Goal: Task Accomplishment & Management: Use online tool/utility

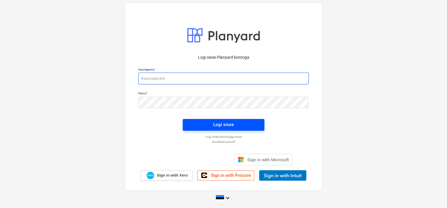
type input "[EMAIL_ADDRESS][DOMAIN_NAME]"
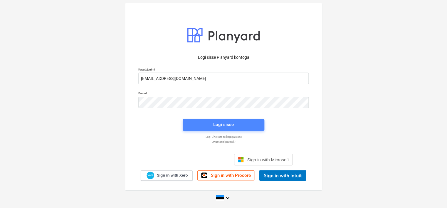
click at [227, 125] on div "Logi sisse" at bounding box center [223, 125] width 21 height 8
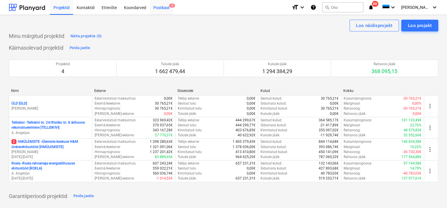
click at [161, 8] on div "Postkast 3" at bounding box center [162, 7] width 24 height 15
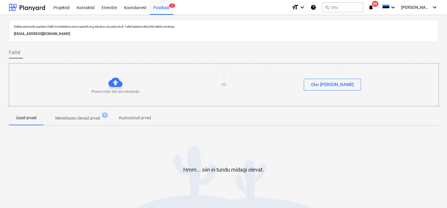
click at [80, 34] on p "[EMAIL_ADDRESS][DOMAIN_NAME]" at bounding box center [224, 34] width 420 height 6
copy p "[EMAIL_ADDRESS][DOMAIN_NAME]"
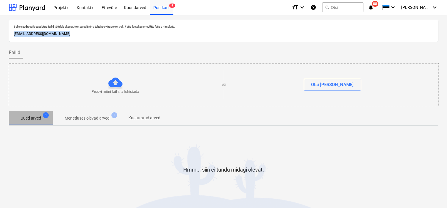
click at [25, 118] on p "Uued arved" at bounding box center [31, 118] width 21 height 6
click at [134, 8] on div "Koondarved" at bounding box center [135, 7] width 29 height 15
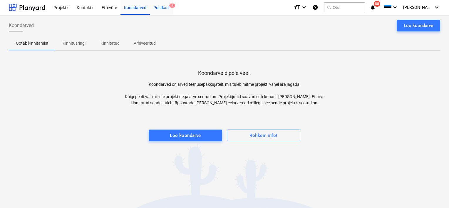
click at [165, 8] on div "Postkast 4" at bounding box center [162, 7] width 24 height 15
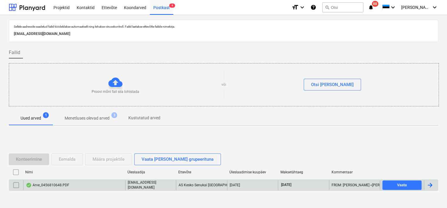
click at [69, 182] on div "Arve_0456810648.PDF" at bounding box center [74, 185] width 102 height 10
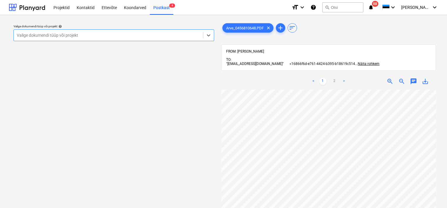
scroll to position [132, 0]
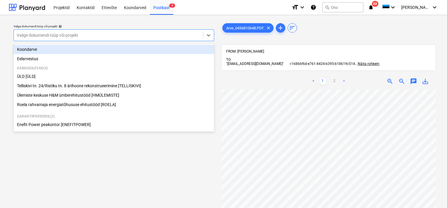
click at [127, 34] on div at bounding box center [108, 35] width 183 height 6
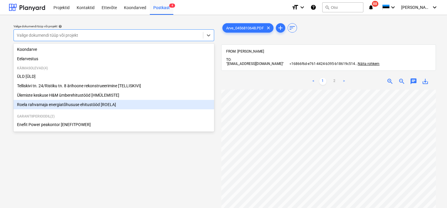
click at [55, 105] on div "Roela rahvamaja energiatõhususe ehitustööd [ROELA]" at bounding box center [114, 104] width 201 height 9
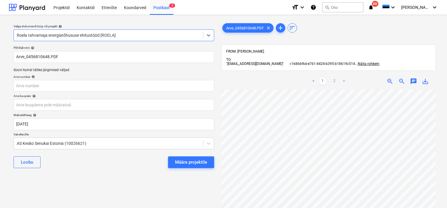
scroll to position [132, 15]
click at [68, 82] on input "text" at bounding box center [114, 86] width 201 height 12
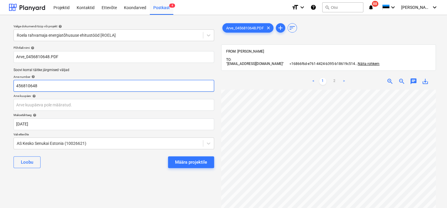
scroll to position [0, 25]
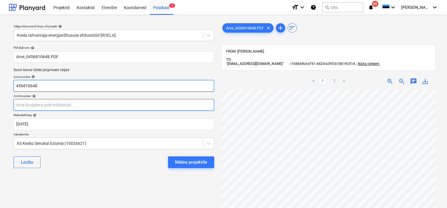
type input "456810648"
click at [99, 108] on body "Projektid Kontaktid Ettevõte Koondarved Postkast 4 format_size keyboard_arrow_d…" at bounding box center [223, 104] width 447 height 208
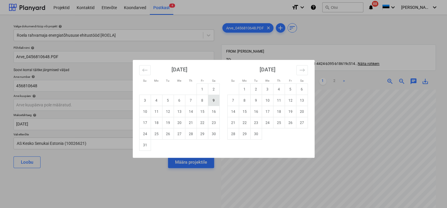
click at [213, 101] on td "9" at bounding box center [213, 100] width 11 height 11
type input "[DATE]"
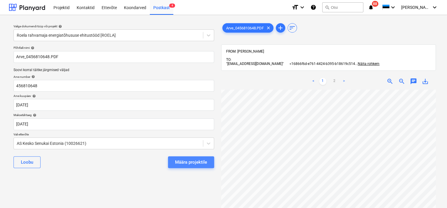
click at [196, 162] on div "Määra projektile" at bounding box center [191, 162] width 32 height 8
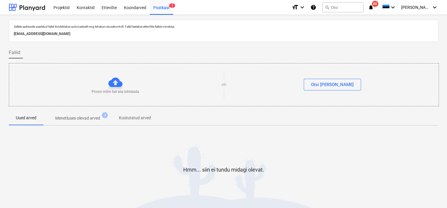
click at [94, 33] on p "[EMAIL_ADDRESS][DOMAIN_NAME]" at bounding box center [224, 34] width 420 height 6
copy p "[EMAIL_ADDRESS][DOMAIN_NAME]"
click at [28, 120] on p "Uued arved" at bounding box center [31, 118] width 21 height 6
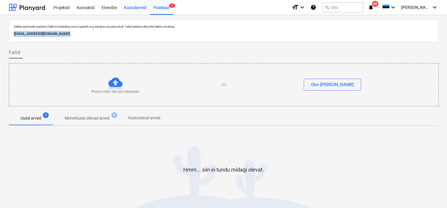
click at [134, 8] on div "Koondarved" at bounding box center [135, 7] width 29 height 15
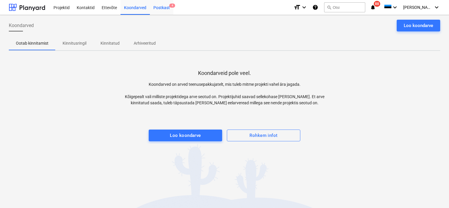
click at [165, 7] on div "Postkast 4" at bounding box center [162, 7] width 24 height 15
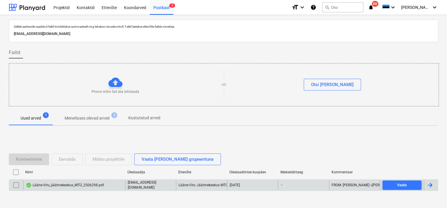
click at [72, 184] on div "Lääne-Viru_jäätmekeskus_MTÜ_2506298.pdf" at bounding box center [65, 185] width 78 height 5
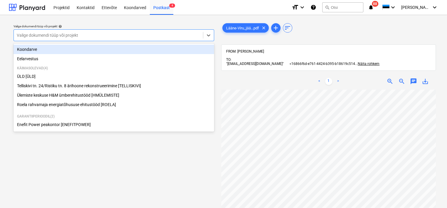
click at [136, 36] on div at bounding box center [108, 35] width 183 height 6
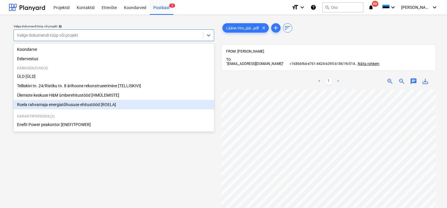
click at [95, 105] on div "Roela rahvamaja energiatõhususe ehitustööd [ROELA]" at bounding box center [114, 104] width 201 height 9
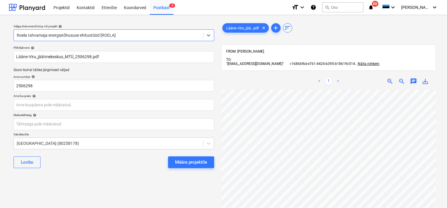
scroll to position [0, 44]
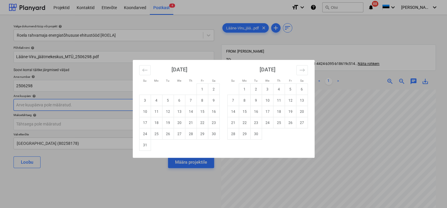
click at [73, 108] on body "Projektid Kontaktid Ettevõte Koondarved Postkast 4 format_size keyboard_arrow_d…" at bounding box center [223, 104] width 447 height 208
click at [201, 100] on td "8" at bounding box center [202, 100] width 11 height 11
type input "[DATE]"
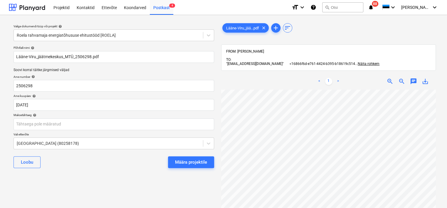
scroll to position [5, 0]
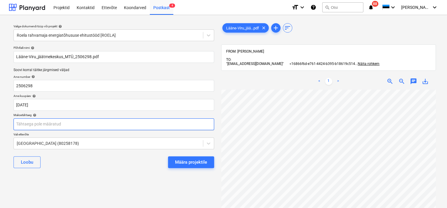
click at [108, 123] on body "Projektid Kontaktid Ettevõte Koondarved Postkast 4 format_size keyboard_arrow_d…" at bounding box center [223, 104] width 447 height 208
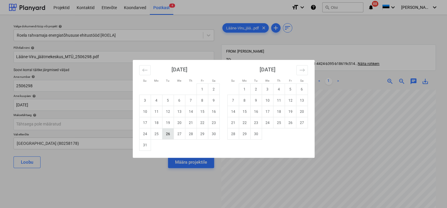
click at [167, 133] on td "26" at bounding box center [167, 133] width 11 height 11
type input "[DATE]"
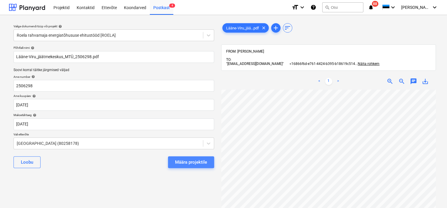
click at [188, 161] on div "Määra projektile" at bounding box center [191, 162] width 32 height 8
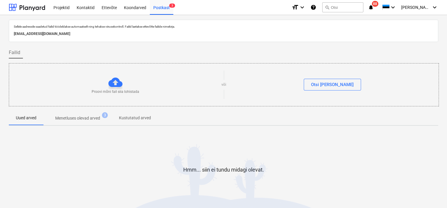
click at [107, 33] on p "[EMAIL_ADDRESS][DOMAIN_NAME]" at bounding box center [224, 34] width 420 height 6
copy p "[EMAIL_ADDRESS][DOMAIN_NAME]"
click at [130, 7] on div "Koondarved" at bounding box center [135, 7] width 29 height 15
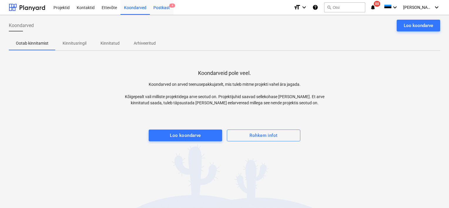
click at [161, 10] on div "Postkast 4" at bounding box center [162, 7] width 24 height 15
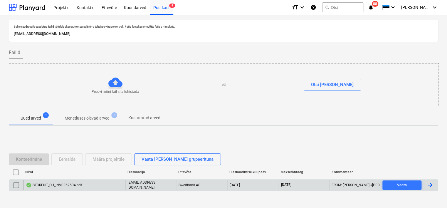
click at [99, 186] on div "STORENT_OÜ_INV0362504.pdf" at bounding box center [74, 185] width 102 height 10
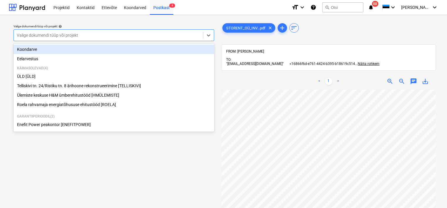
click at [116, 35] on div at bounding box center [108, 35] width 183 height 6
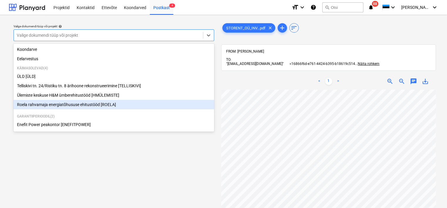
click at [78, 103] on div "Roela rahvamaja energiatõhususe ehitustööd [ROELA]" at bounding box center [114, 104] width 201 height 9
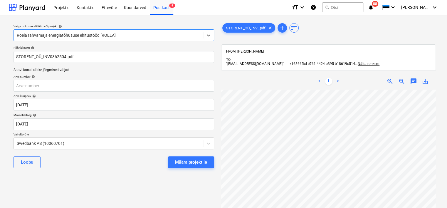
scroll to position [0, 51]
click at [81, 85] on input "text" at bounding box center [114, 86] width 201 height 12
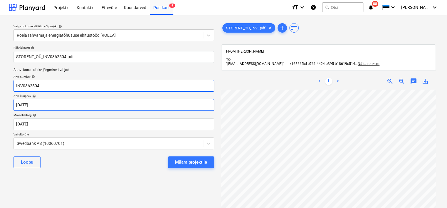
type input "INV0362504"
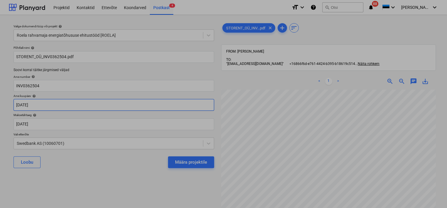
click at [116, 103] on body "Projektid Kontaktid Ettevõte Koondarved Postkast 4 format_size keyboard_arrow_d…" at bounding box center [223, 104] width 447 height 208
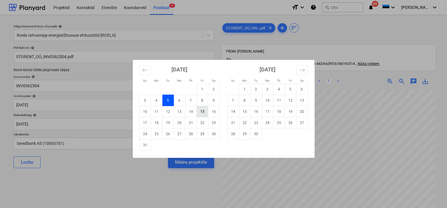
click at [202, 112] on td "15" at bounding box center [202, 111] width 11 height 11
type input "[DATE]"
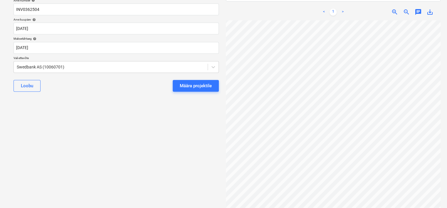
scroll to position [184, 6]
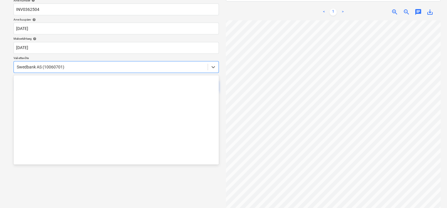
click at [93, 69] on div at bounding box center [111, 67] width 188 height 6
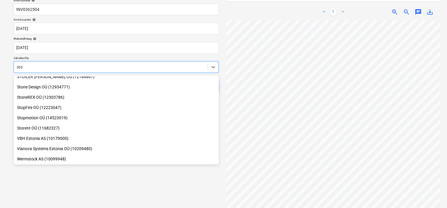
scroll to position [436, 0]
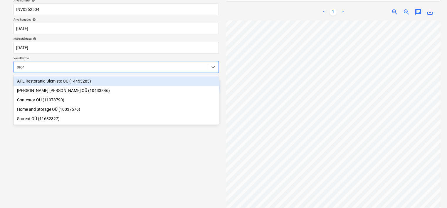
type input "store"
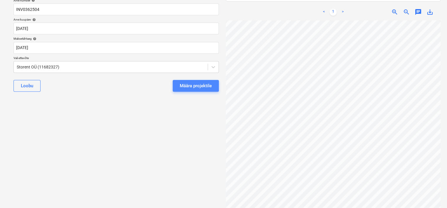
click at [183, 86] on div "Määra projektile" at bounding box center [196, 86] width 32 height 8
